Goal: Find specific page/section: Find specific page/section

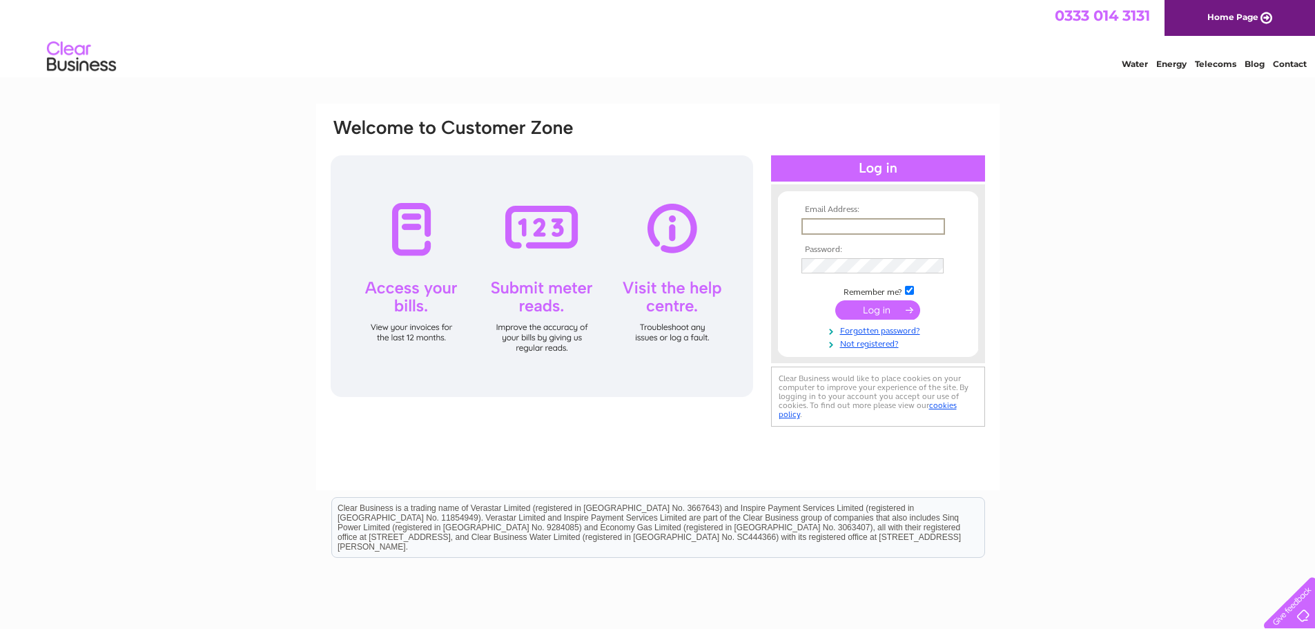
click at [847, 228] on input "text" at bounding box center [873, 226] width 144 height 17
click at [820, 227] on input "text" at bounding box center [873, 226] width 144 height 17
paste input "m.skene@relatedfluidpower.com"
type input "m.skene@relatedfluidpower.com"
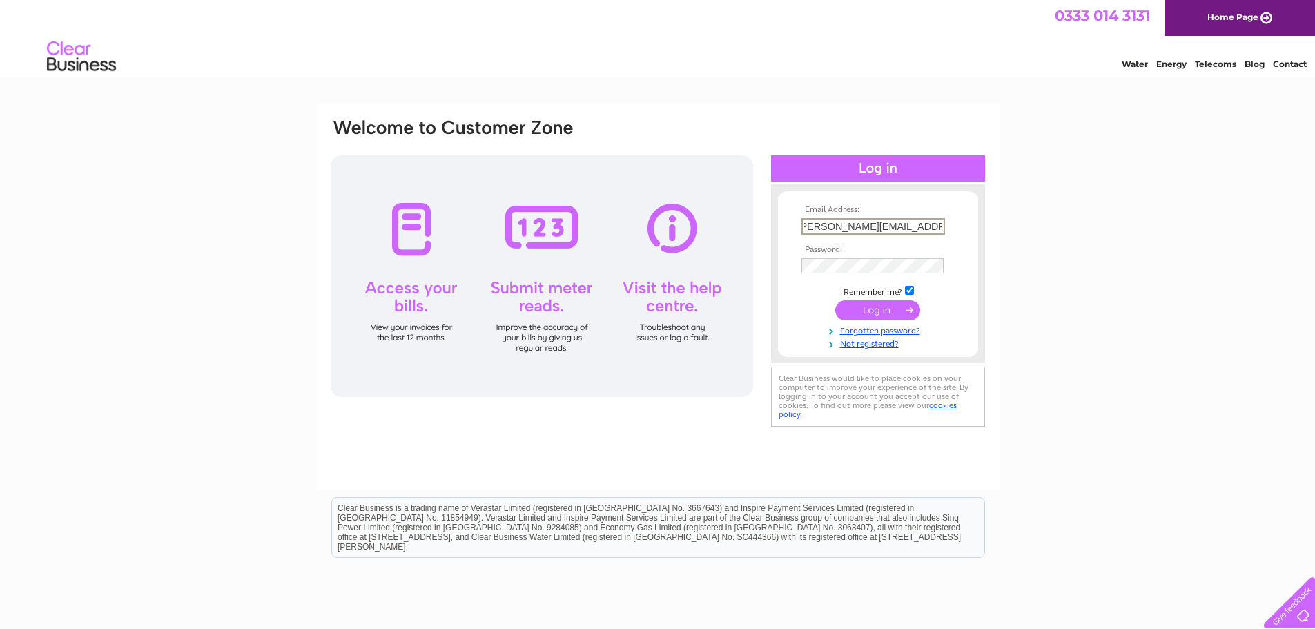
scroll to position [0, 0]
click at [874, 311] on input "submit" at bounding box center [877, 308] width 85 height 19
click at [906, 308] on input "submit" at bounding box center [877, 308] width 85 height 19
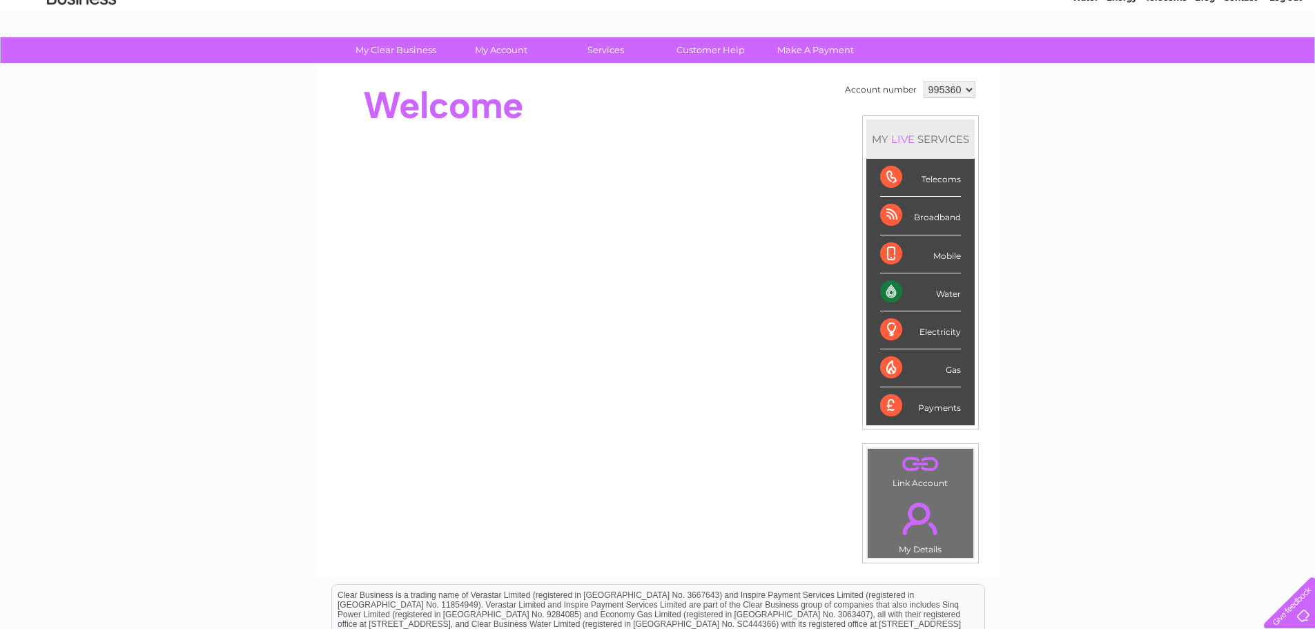
scroll to position [207, 0]
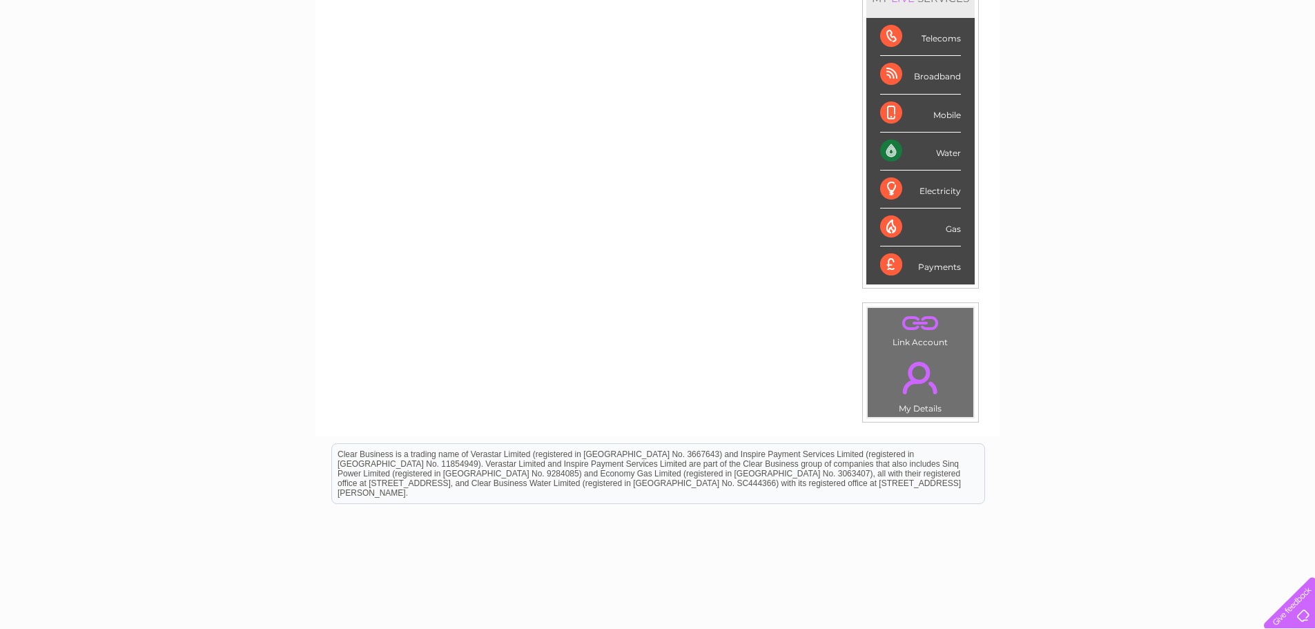
click at [924, 373] on link "." at bounding box center [920, 377] width 99 height 48
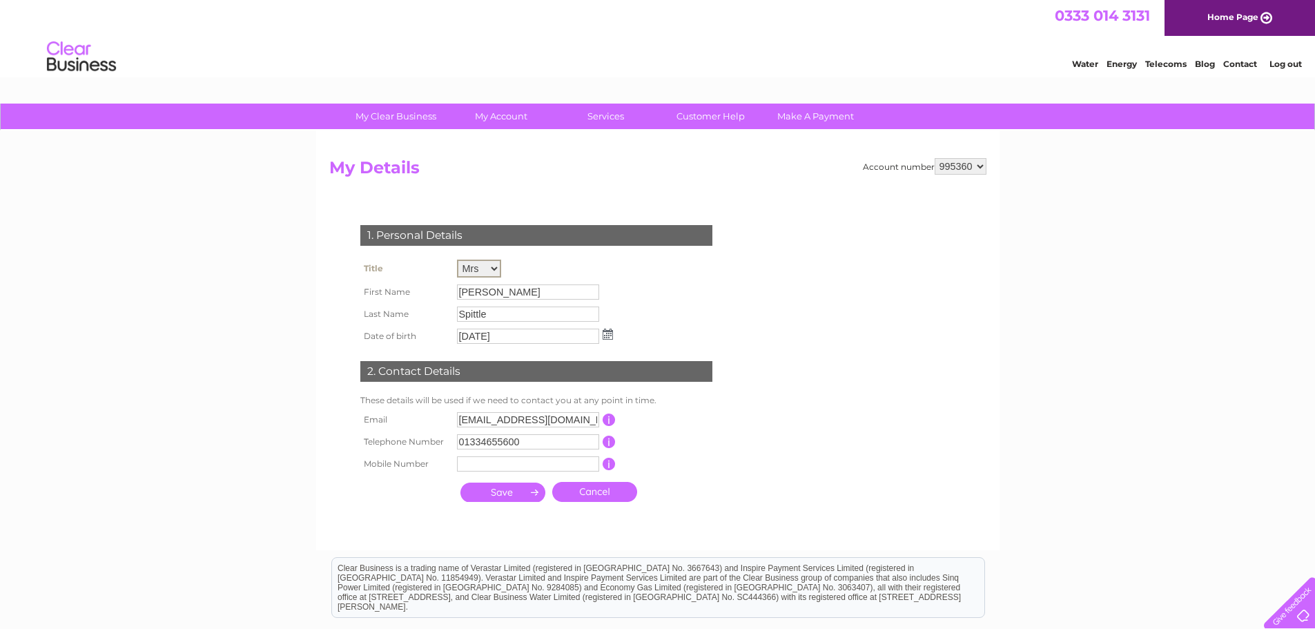
click at [498, 266] on select "Mr Mrs Ms Miss Dr Rev Prof Other" at bounding box center [479, 268] width 44 height 18
click at [457, 259] on select "Mr Mrs Ms Miss Dr Rev Prof Other" at bounding box center [479, 268] width 44 height 18
drag, startPoint x: 486, startPoint y: 293, endPoint x: 299, endPoint y: 282, distance: 187.3
click at [299, 282] on div "My Clear Business Login Details My Details My Preferences Link Account My Accou…" at bounding box center [657, 445] width 1315 height 682
click at [501, 288] on input "Jill" at bounding box center [529, 291] width 144 height 17
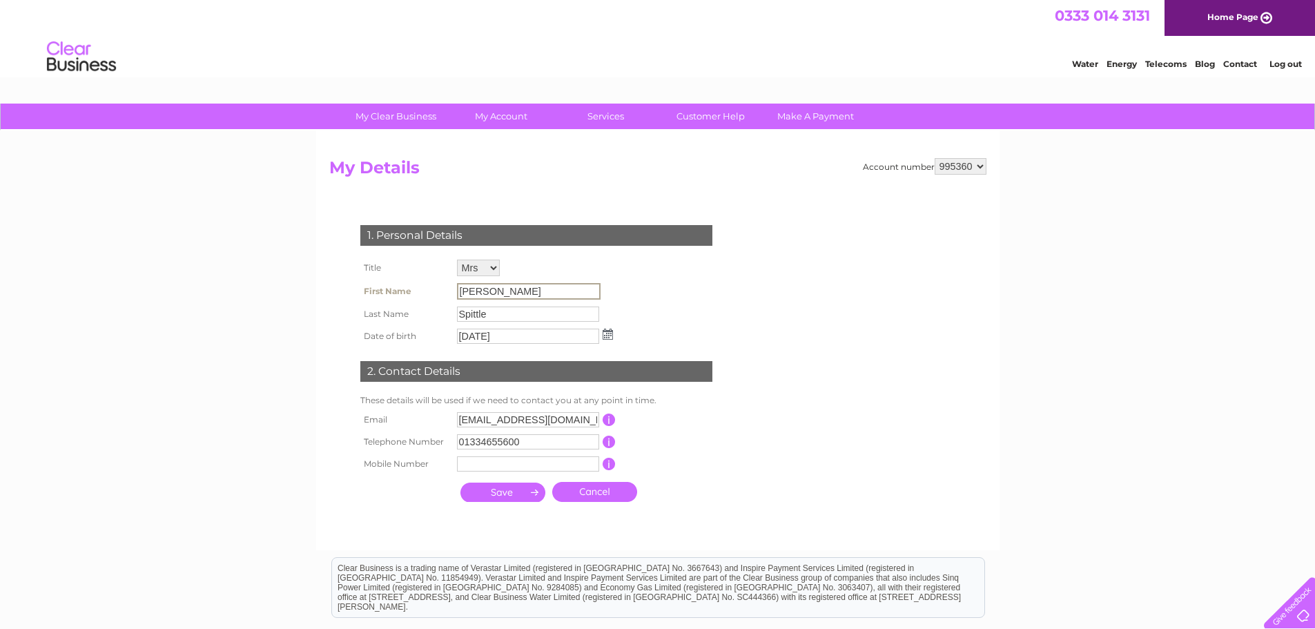
drag, startPoint x: 480, startPoint y: 290, endPoint x: 369, endPoint y: 286, distance: 111.9
click at [369, 284] on tr "First Name Jill" at bounding box center [486, 290] width 259 height 23
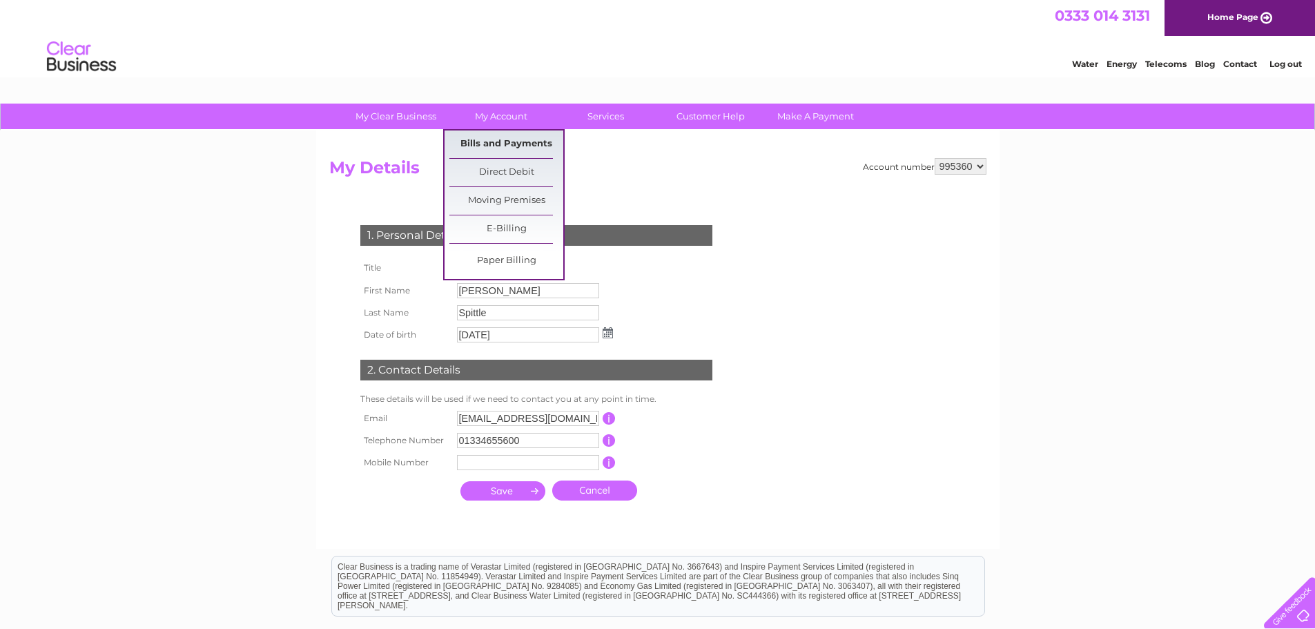
click at [502, 146] on link "Bills and Payments" at bounding box center [506, 144] width 114 height 28
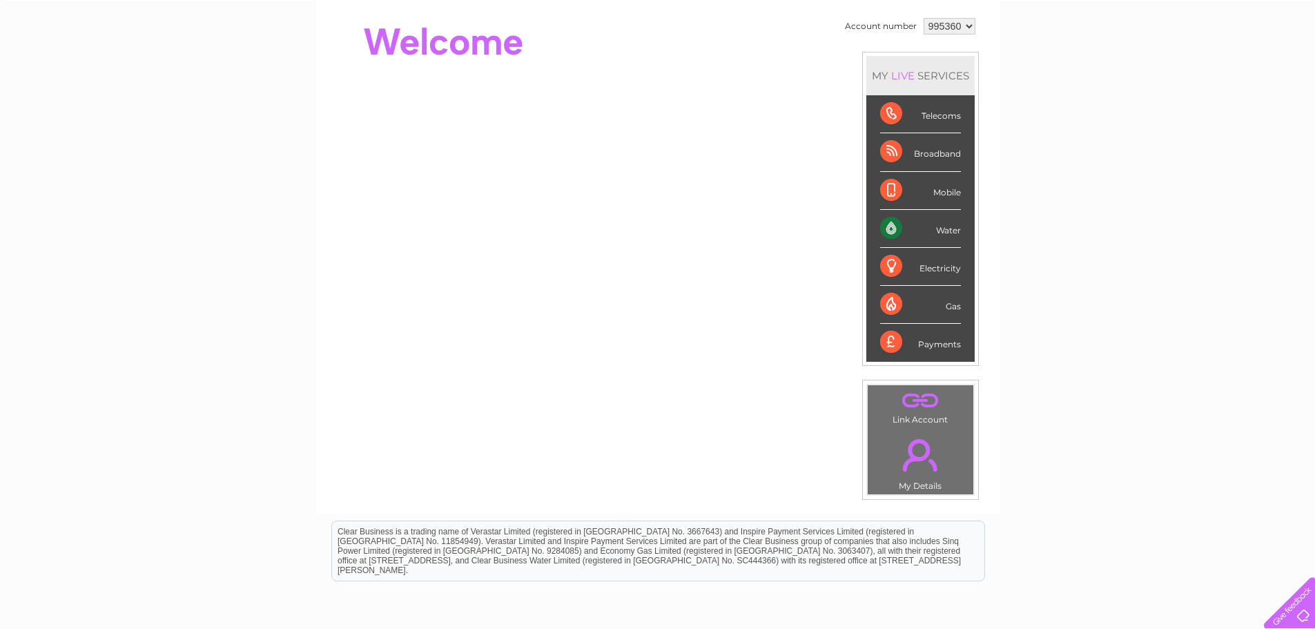
scroll to position [123, 0]
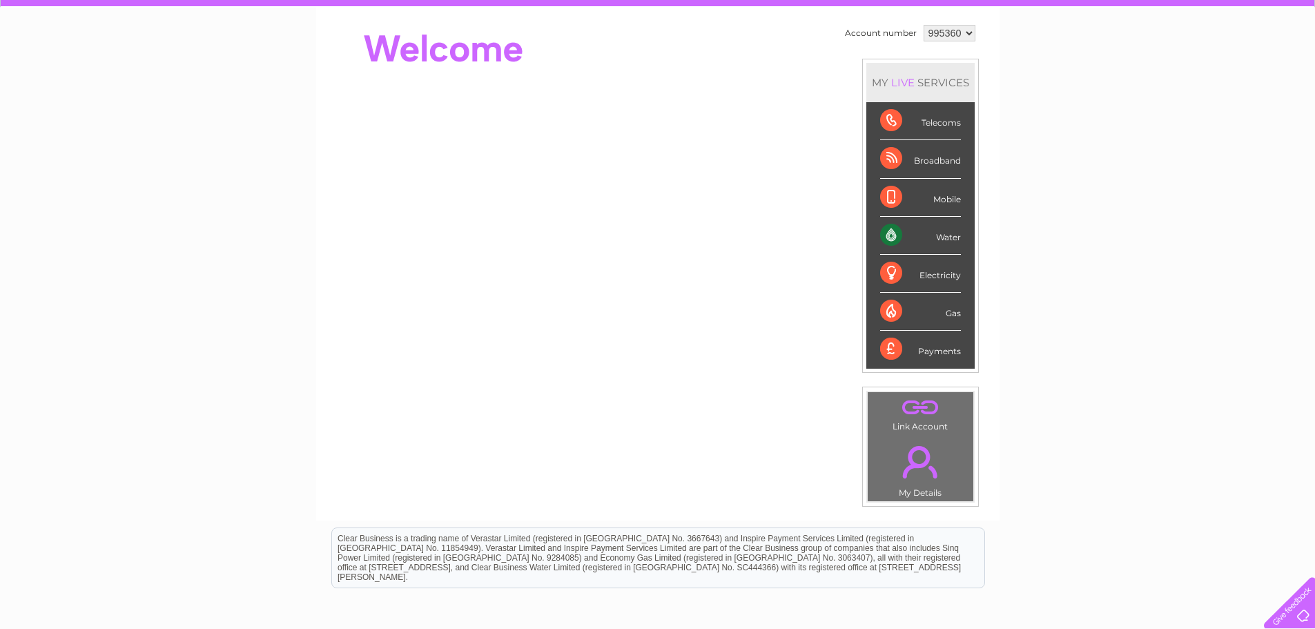
click at [901, 79] on div "LIVE" at bounding box center [902, 82] width 29 height 13
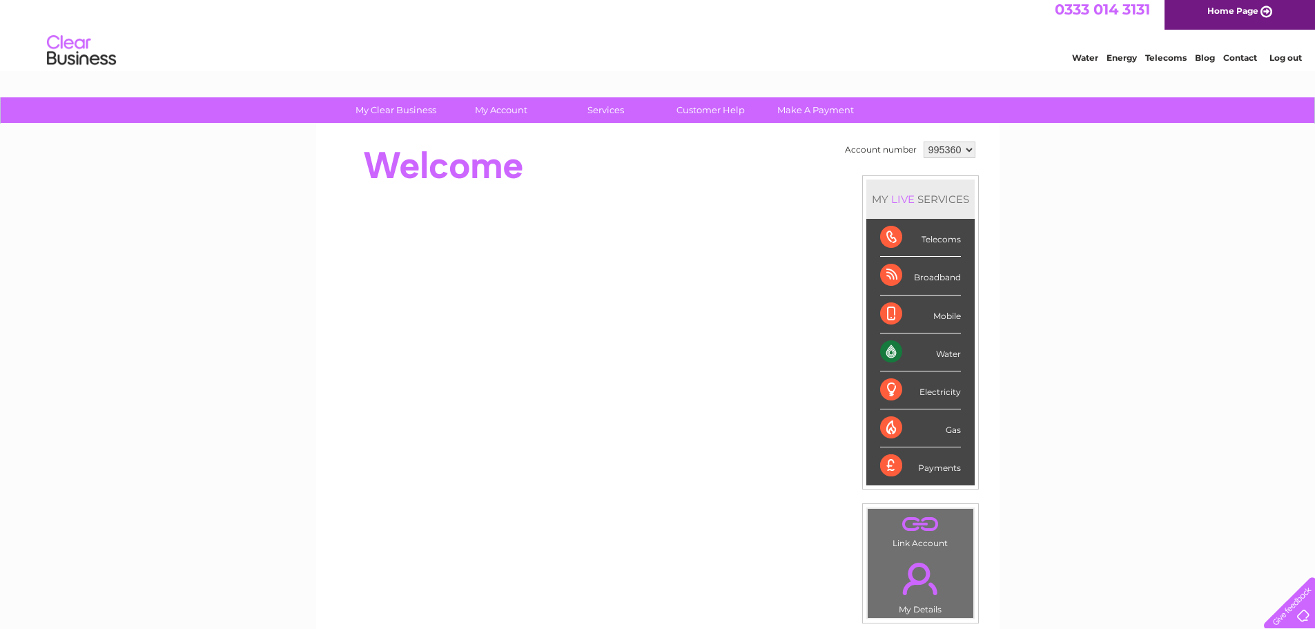
scroll to position [0, 0]
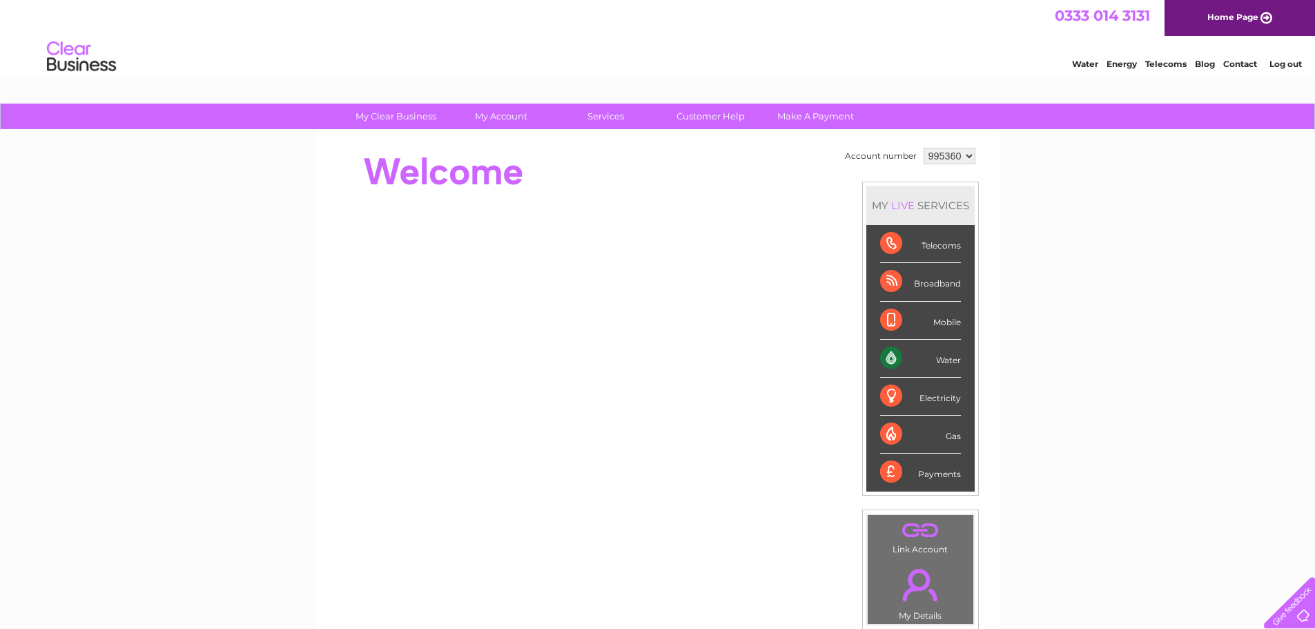
click at [1083, 64] on link "Water" at bounding box center [1085, 64] width 26 height 10
